Goal: Task Accomplishment & Management: Use online tool/utility

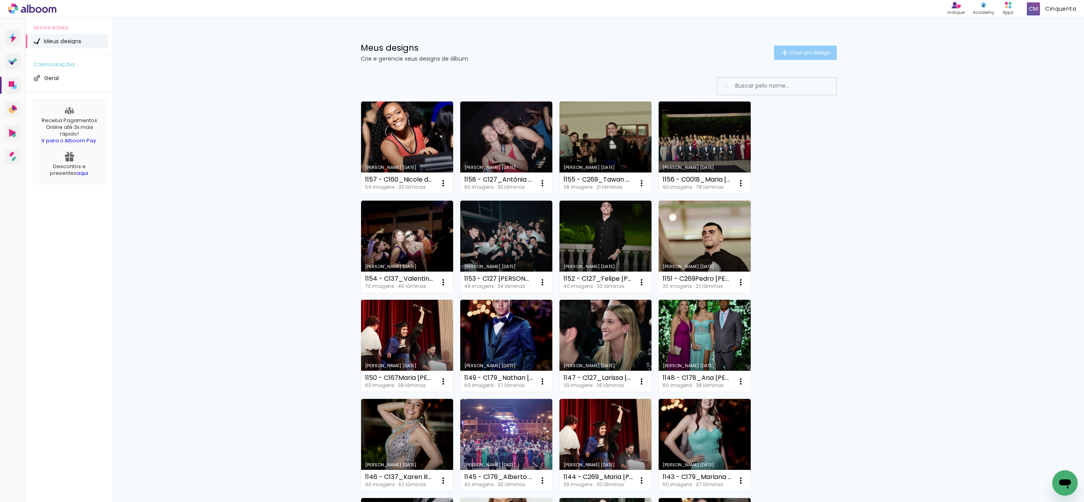
click at [818, 52] on span "Criar um design" at bounding box center [809, 52] width 41 height 5
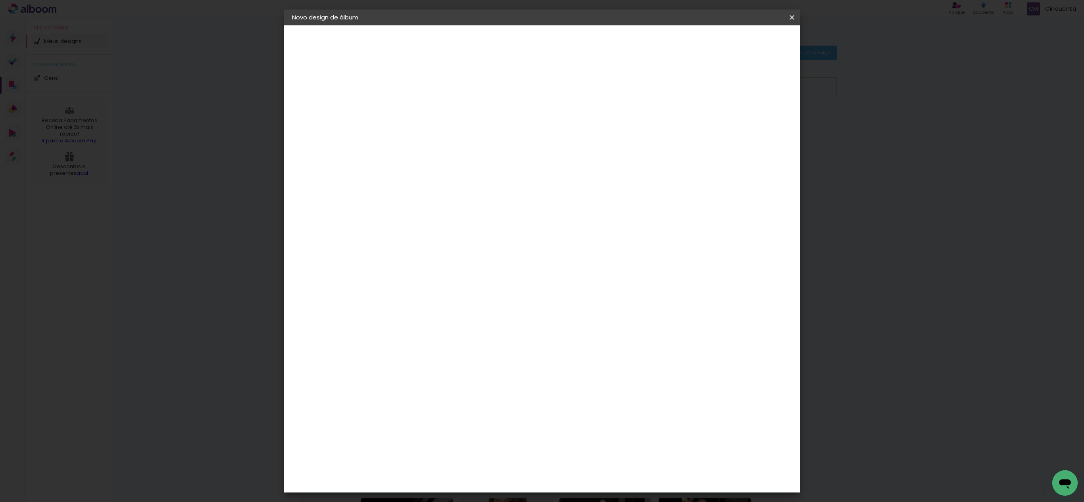
scroll to position [0, 227]
type input "1159 - C222_Farmácia, Odontologia e Nutrição UFJF Julho 2025_André [PERSON_NAME]"
type paper-input "1159 - C222_Farmácia, Odontologia e Nutrição UFJF Julho 2025_André [PERSON_NAME]"
click at [0, 0] on slot "Avançar" at bounding box center [0, 0] width 0 height 0
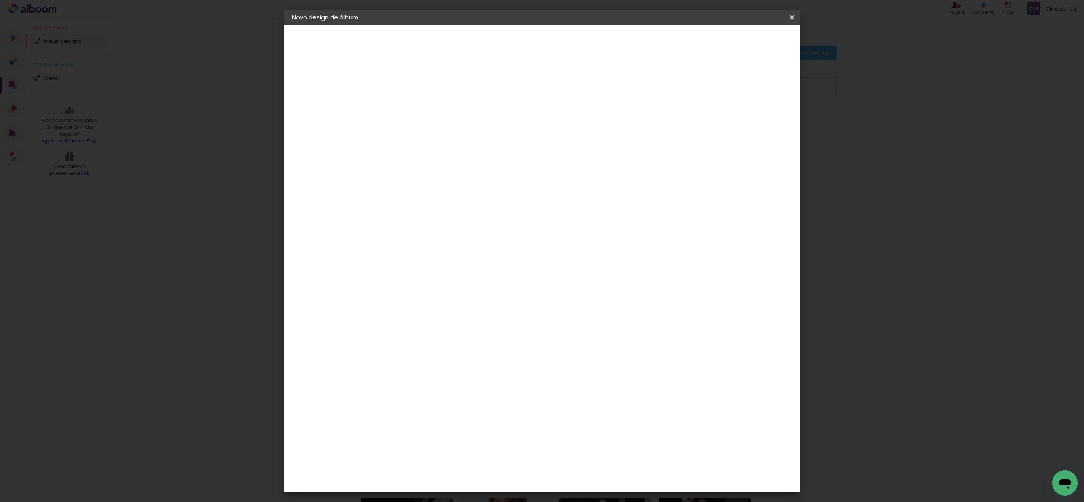
click at [0, 0] on slot "Tamanho Livre" at bounding box center [0, 0] width 0 height 0
click at [570, 47] on paper-button "Avançar" at bounding box center [550, 41] width 39 height 13
click at [409, 91] on input "2" at bounding box center [416, 91] width 27 height 10
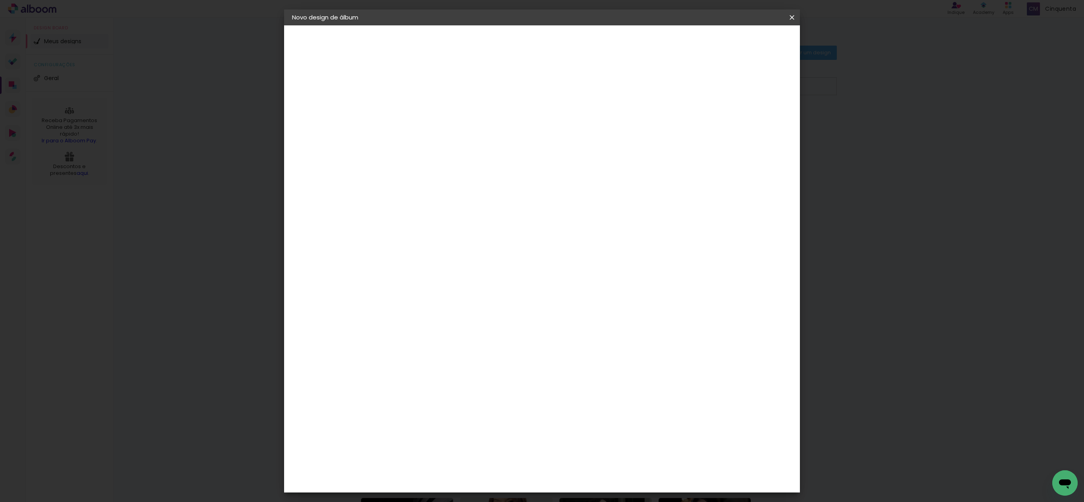
type input "0"
type paper-input "0"
type input "6"
type paper-input "6"
click at [746, 117] on input "6" at bounding box center [744, 120] width 14 height 12
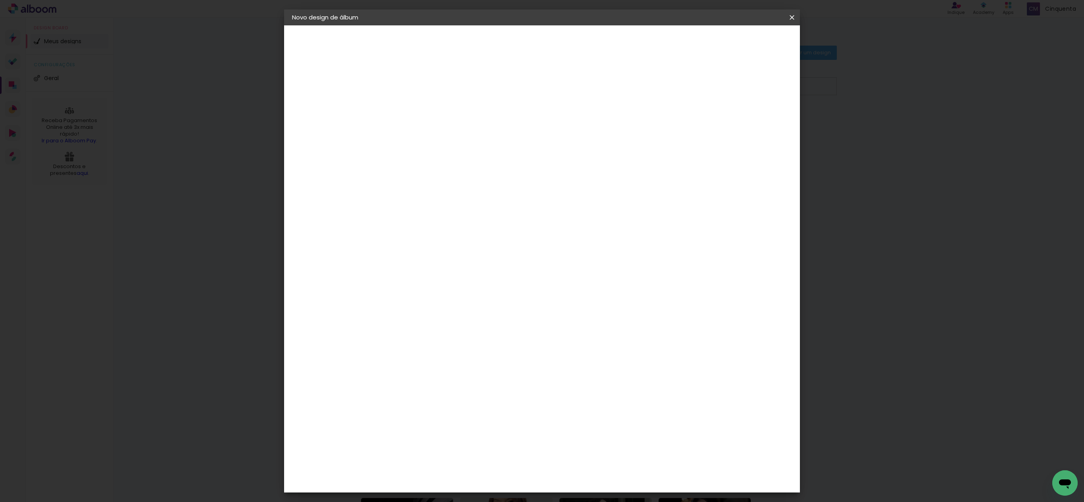
type input "0"
type paper-input "0"
drag, startPoint x: 439, startPoint y: 347, endPoint x: 438, endPoint y: 343, distance: 4.0
click at [442, 164] on div "30 cm cm cm mm A maioria das encadernadoras sugere 5mm de sangria." at bounding box center [571, 131] width 369 height 63
click at [403, 224] on input "30" at bounding box center [396, 224] width 21 height 12
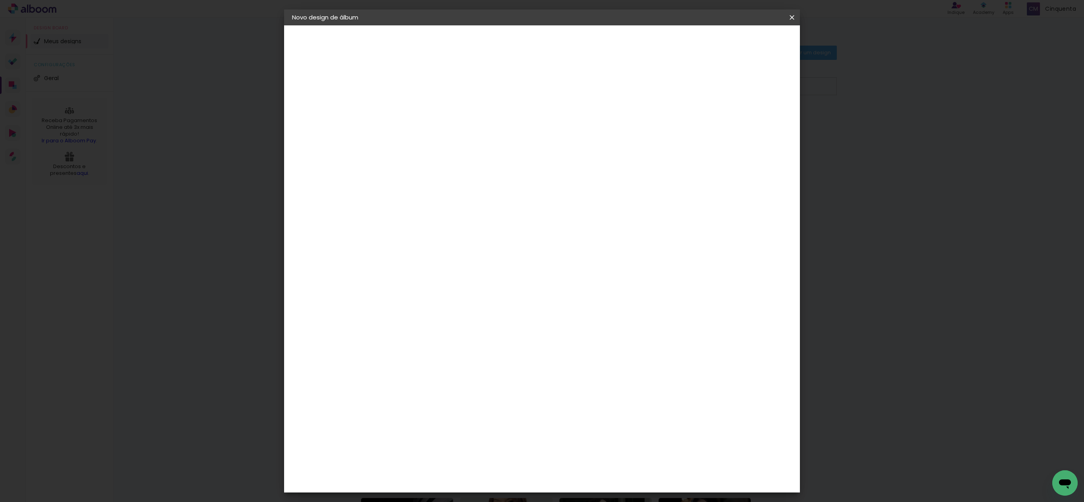
click at [405, 222] on input "30" at bounding box center [396, 224] width 21 height 12
type input "3"
type input "2"
type input "30"
click at [589, 326] on input "60" at bounding box center [582, 328] width 21 height 12
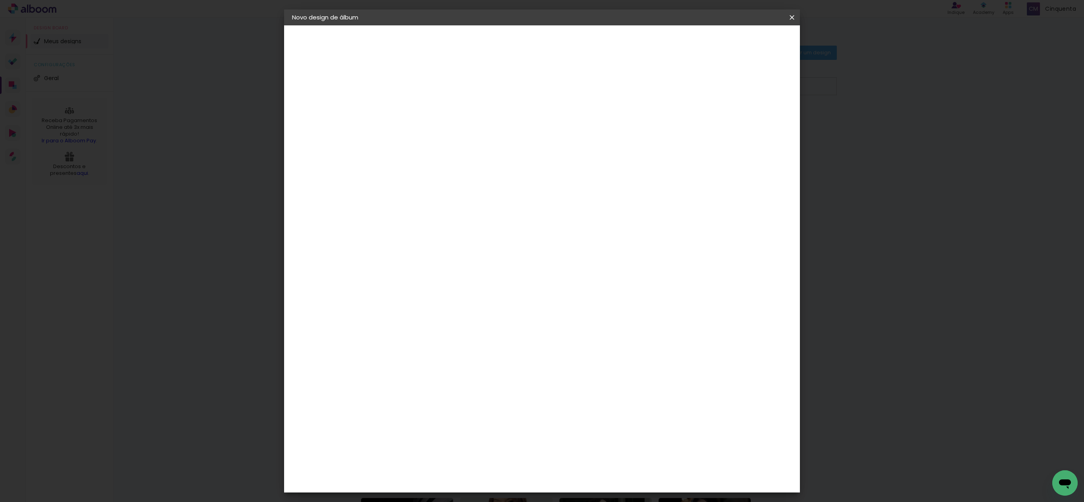
type input "40"
type paper-input "40"
click at [508, 124] on span "20" at bounding box center [506, 124] width 13 height 12
click at [744, 46] on paper-button "Iniciar design" at bounding box center [718, 41] width 52 height 13
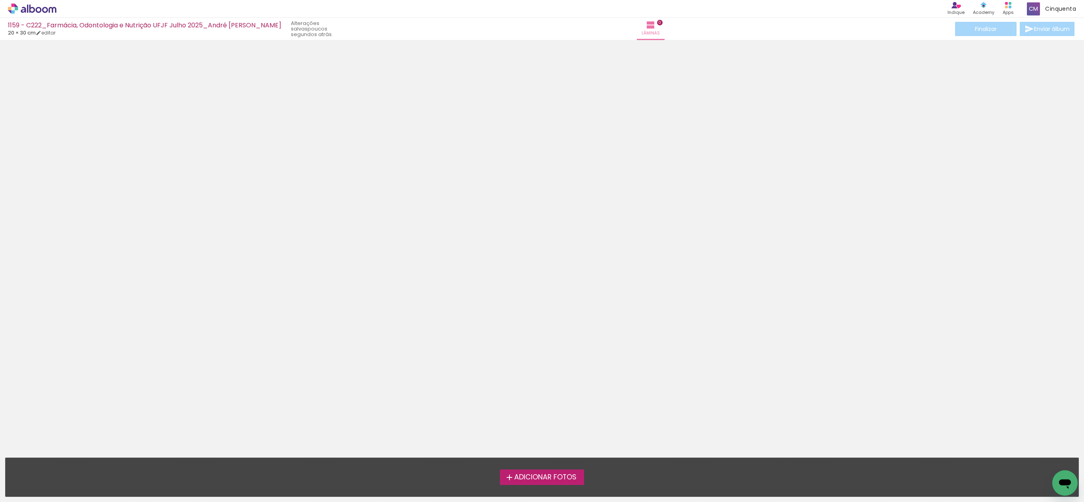
click at [569, 474] on span "Adicionar Fotos" at bounding box center [545, 477] width 62 height 7
click at [0, 0] on input "file" at bounding box center [0, 0] width 0 height 0
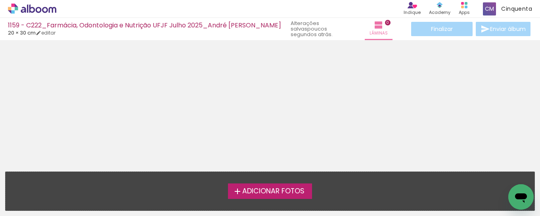
drag, startPoint x: 207, startPoint y: 213, endPoint x: 108, endPoint y: 176, distance: 105.7
click at [200, 216] on html "link( href="../../bower_components/polymer/polymer.html" rel="import" ) picture…" at bounding box center [270, 108] width 540 height 216
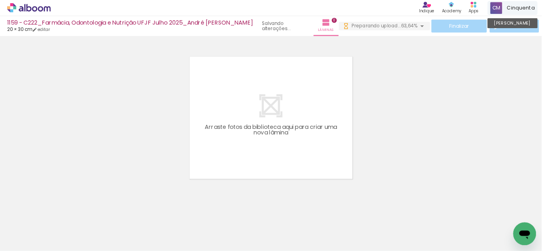
scroll to position [24, 0]
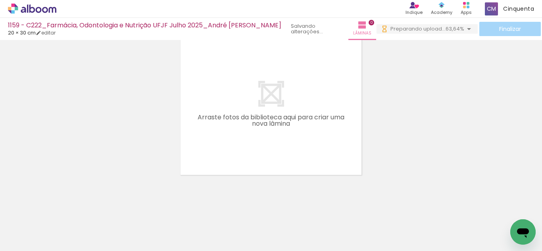
drag, startPoint x: 1034, startPoint y: 3, endPoint x: 363, endPoint y: 103, distance: 679.3
click at [363, 103] on div at bounding box center [271, 97] width 542 height 156
